Goal: Find specific page/section: Find specific page/section

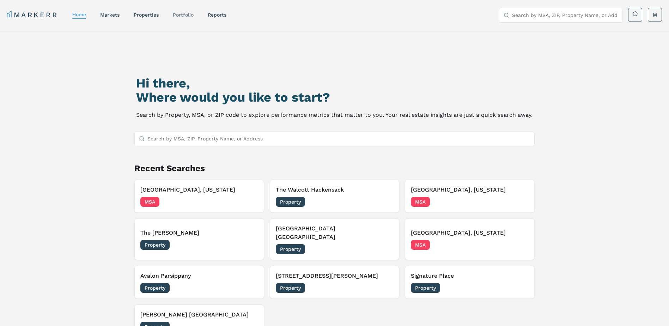
click at [175, 13] on link "Portfolio" at bounding box center [183, 15] width 21 height 6
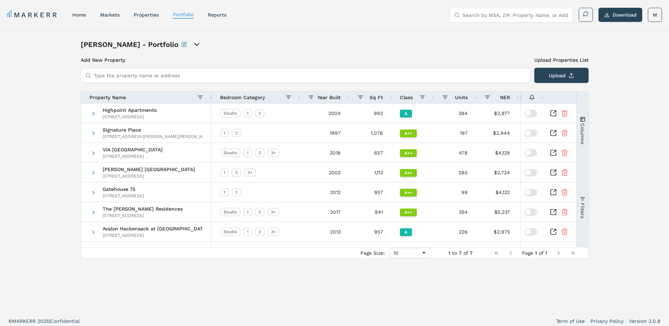
click at [136, 76] on input "Type the property name or address" at bounding box center [310, 75] width 432 height 14
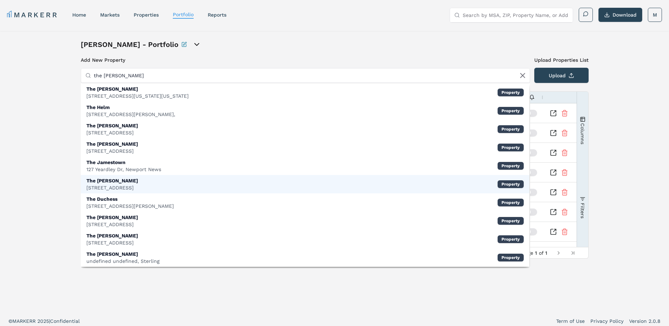
type input "the [PERSON_NAME]"
click at [117, 186] on div "[STREET_ADDRESS]" at bounding box center [112, 187] width 52 height 7
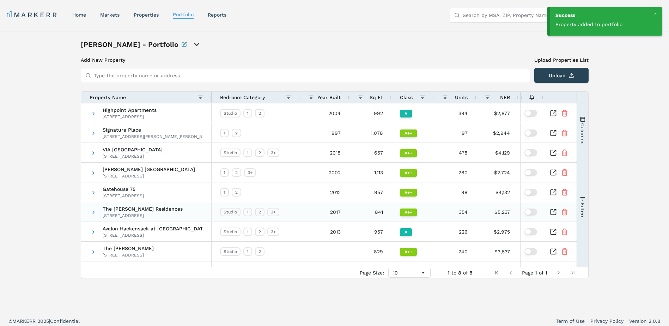
scroll to position [4, 0]
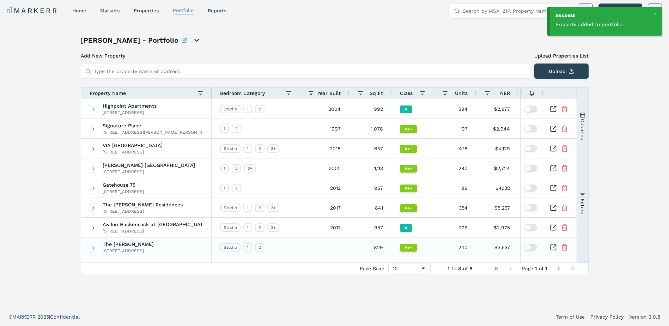
click at [555, 246] on icon "Inspect Comparable" at bounding box center [555, 245] width 3 height 3
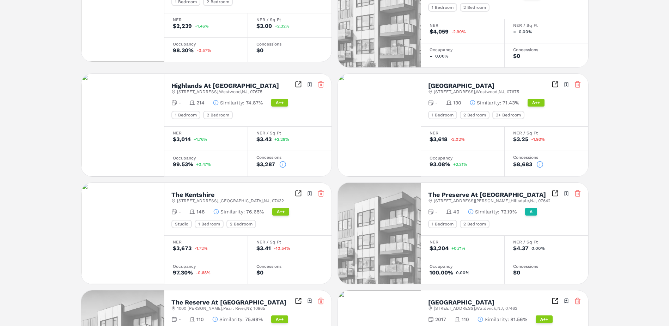
scroll to position [445, 0]
